Goal: Information Seeking & Learning: Learn about a topic

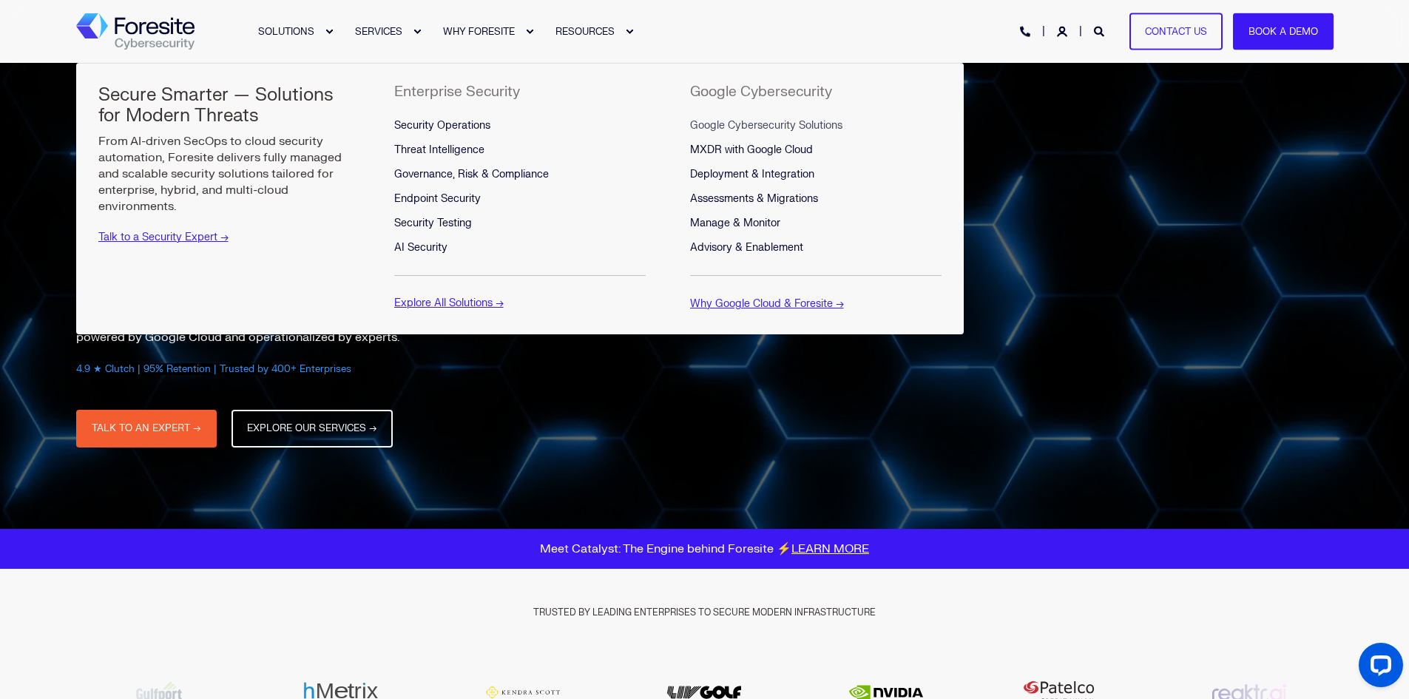
click at [726, 121] on span "Google Cybersecurity Solutions" at bounding box center [766, 125] width 152 height 13
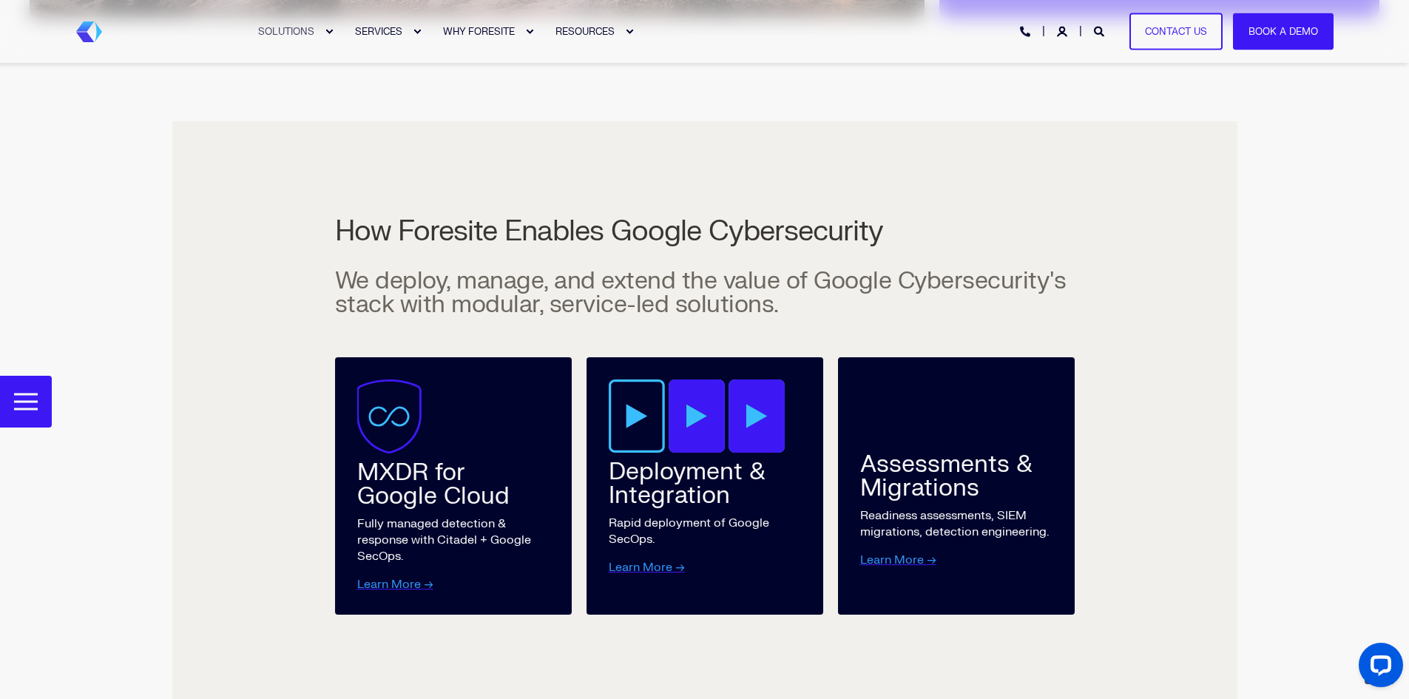
scroll to position [2595, 0]
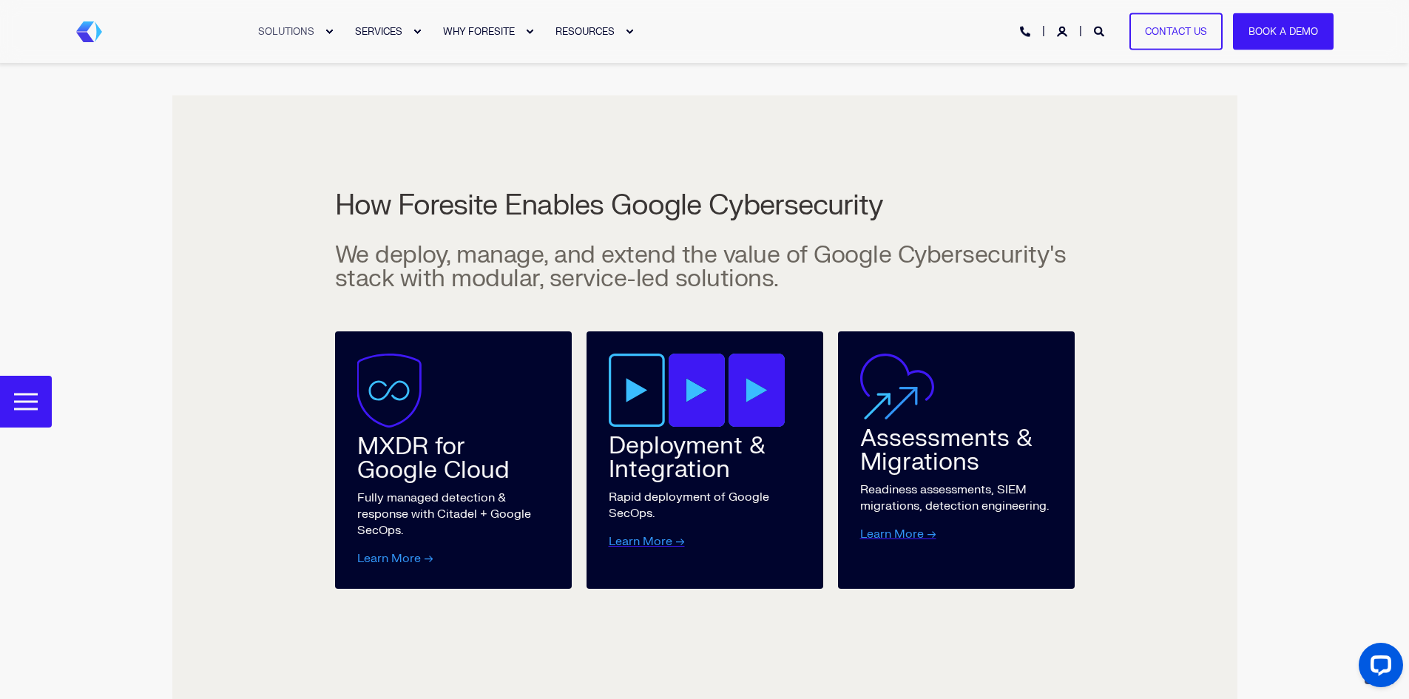
click at [388, 551] on link "Learn More →" at bounding box center [395, 558] width 76 height 15
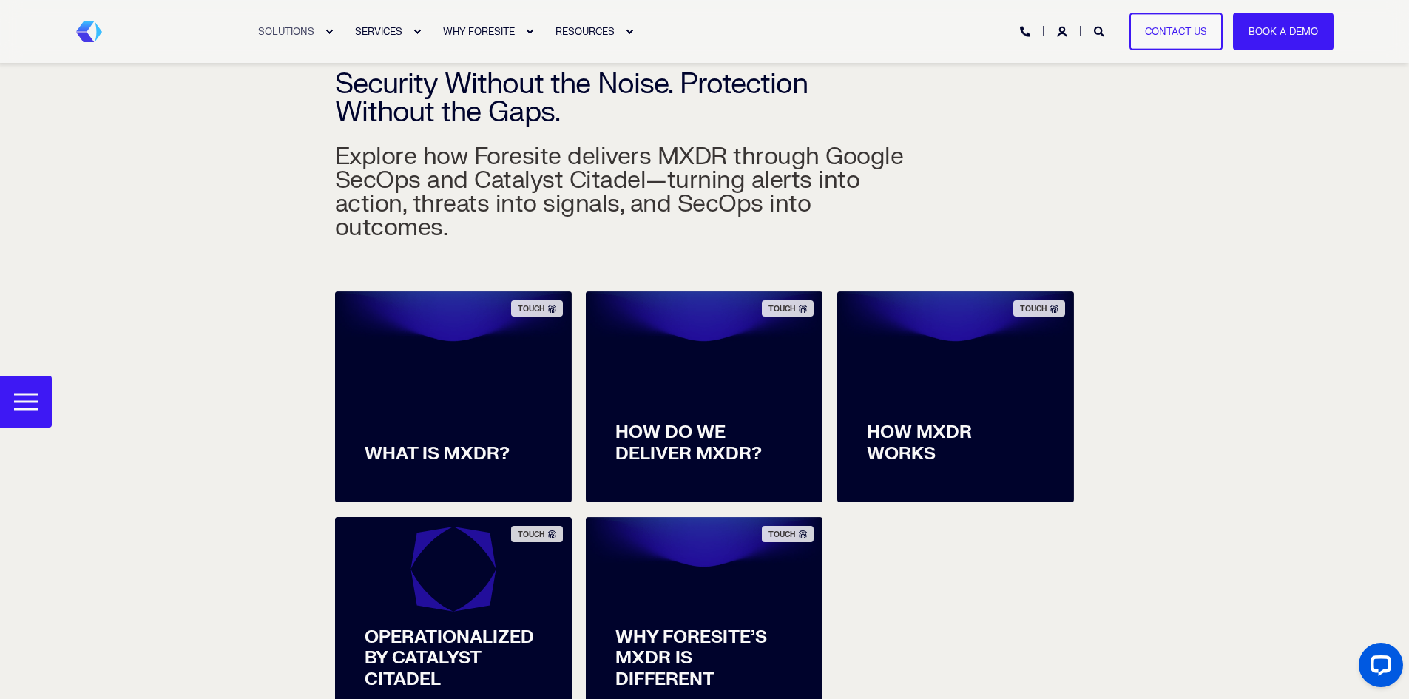
scroll to position [444, 0]
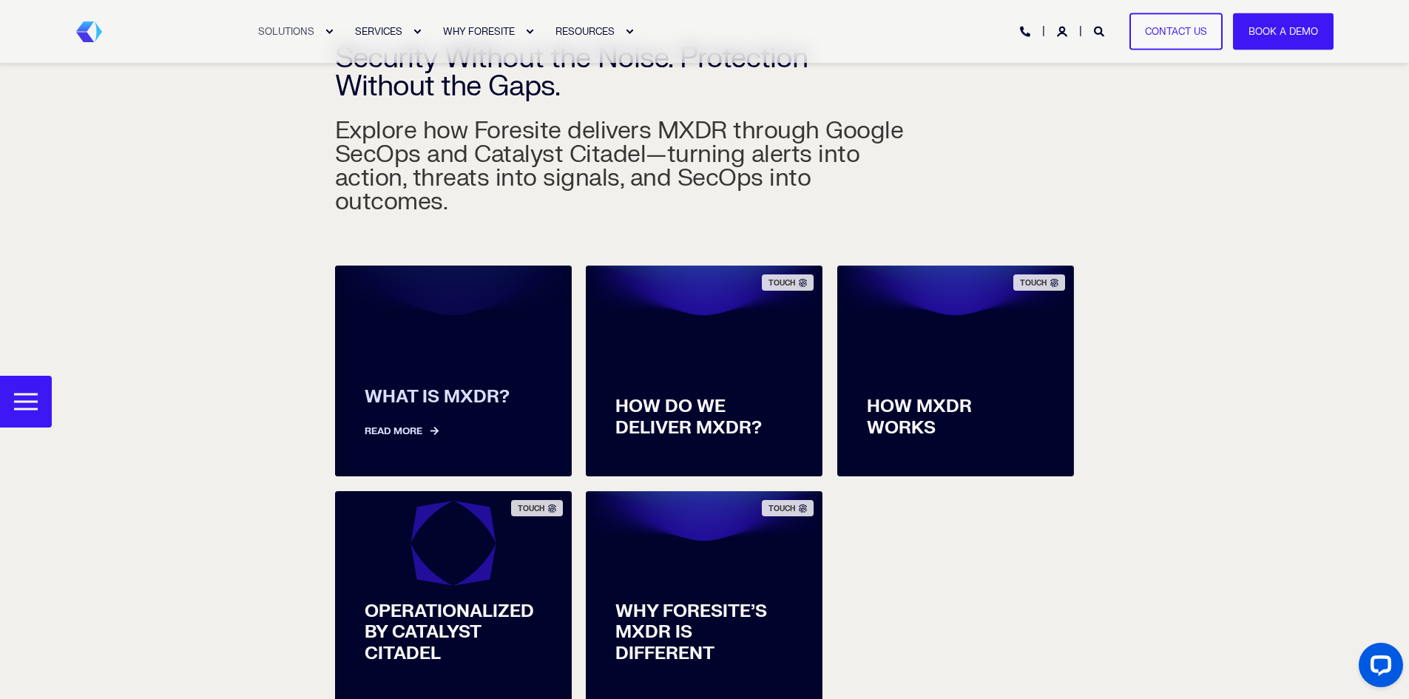
click at [413, 387] on span "WHAT IS MXDR?" at bounding box center [454, 397] width 178 height 21
click at [405, 408] on link "Read More" at bounding box center [454, 423] width 178 height 31
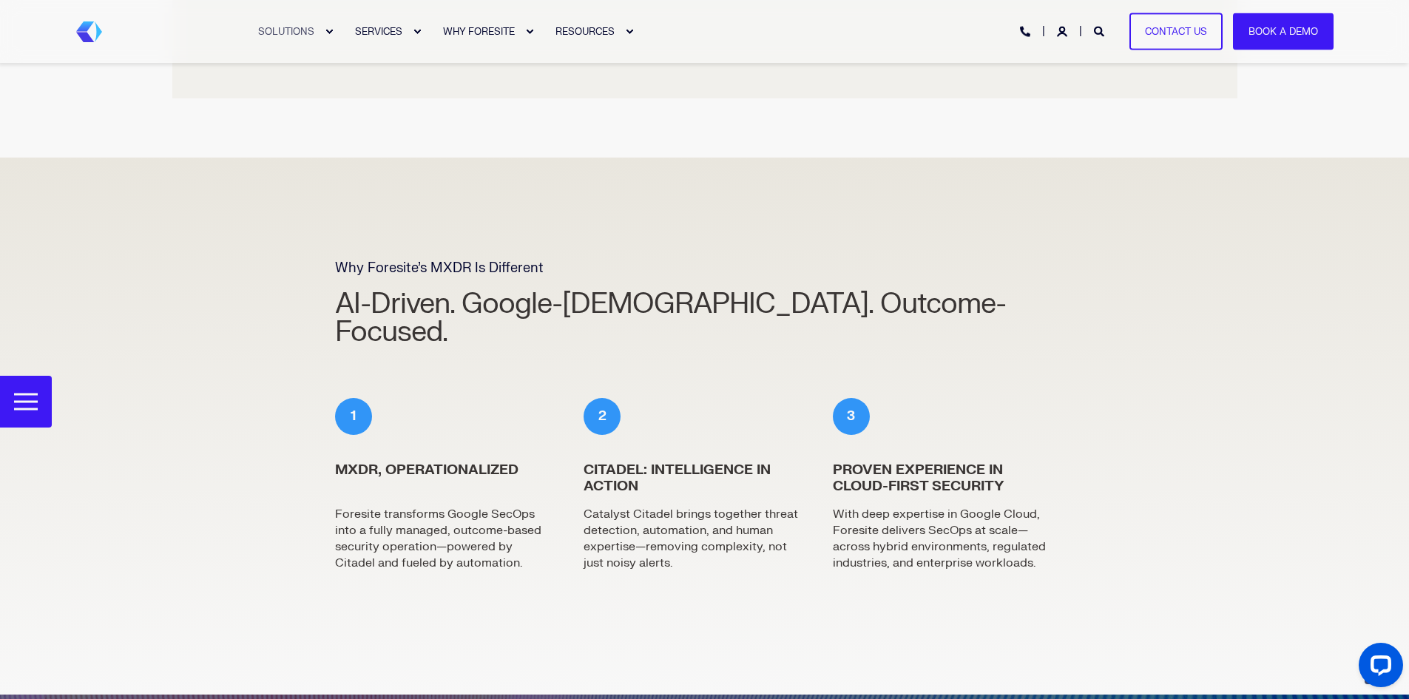
scroll to position [3610, 0]
